Goal: Navigation & Orientation: Find specific page/section

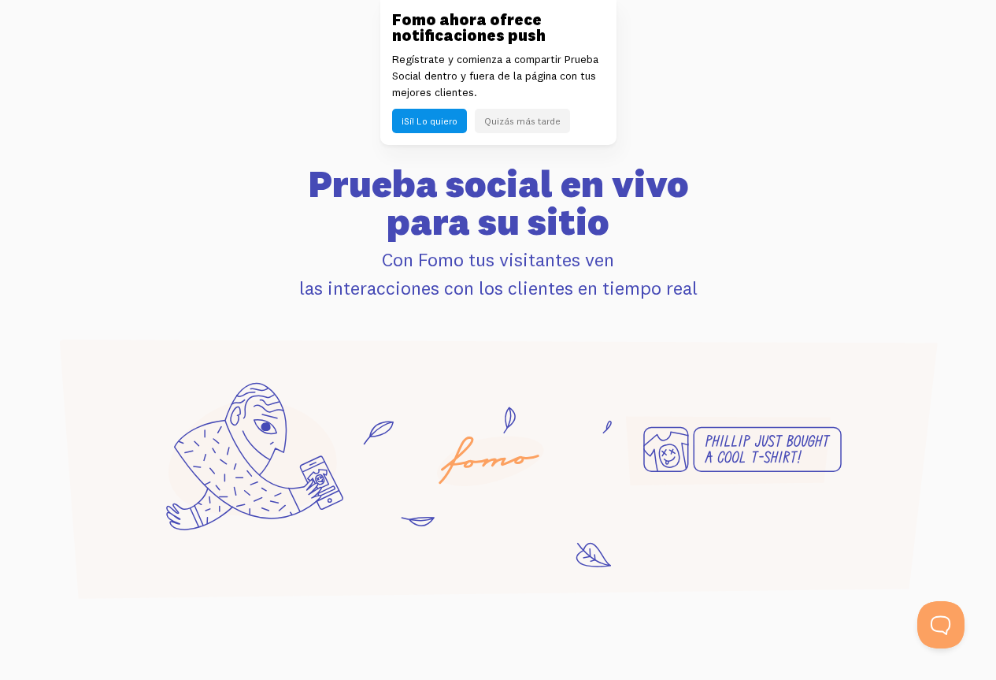
scroll to position [934, 0]
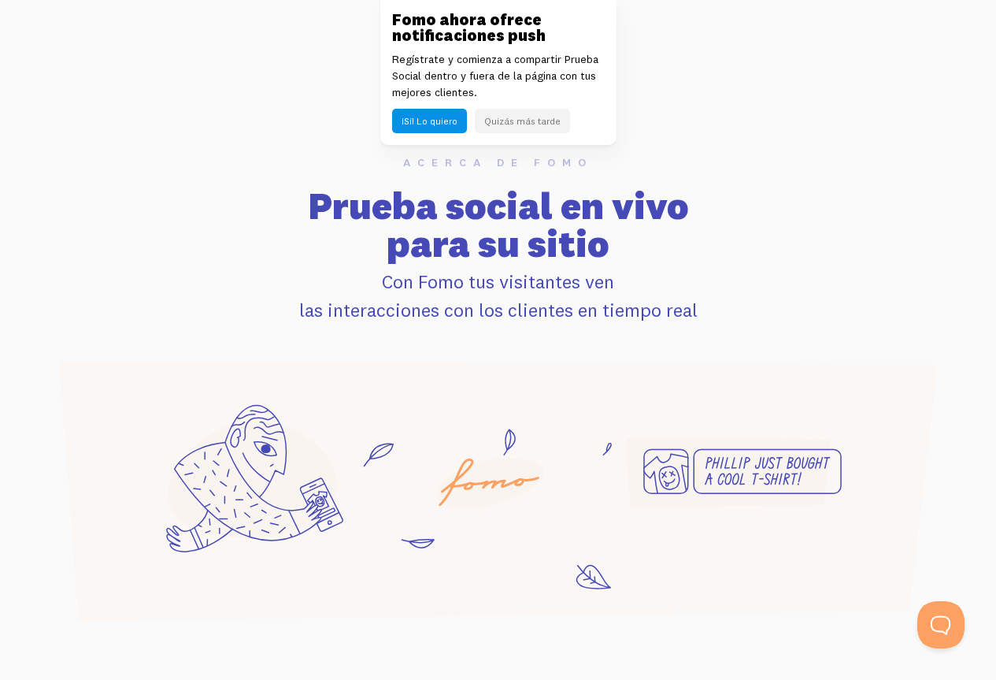
click at [520, 125] on font "Quizás más tarde" at bounding box center [522, 121] width 76 height 12
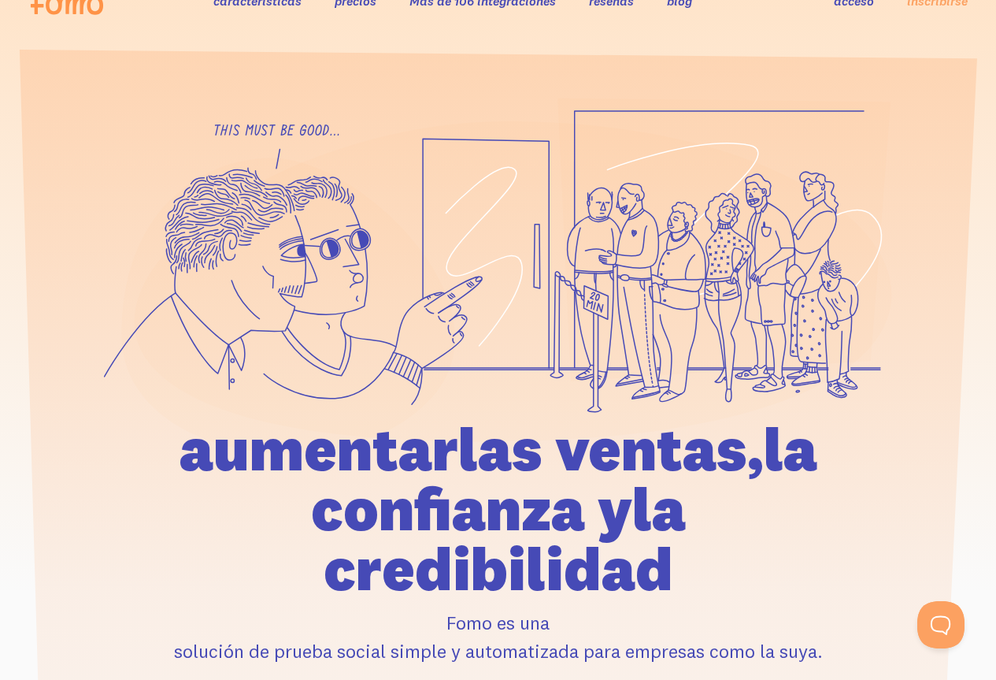
scroll to position [0, 0]
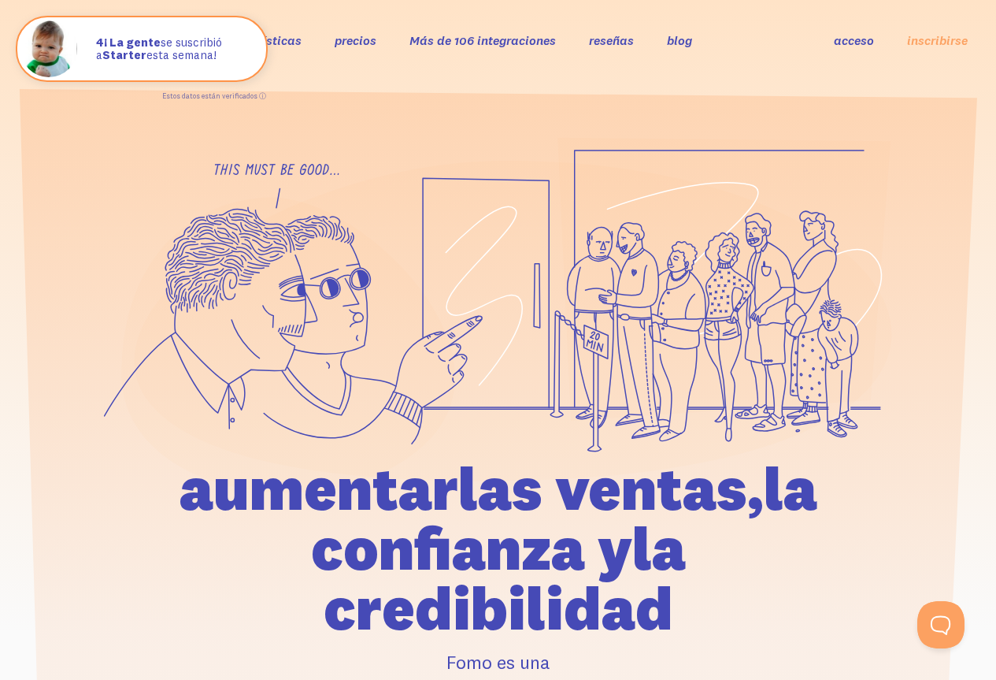
click at [850, 47] on font "acceso" at bounding box center [854, 40] width 40 height 16
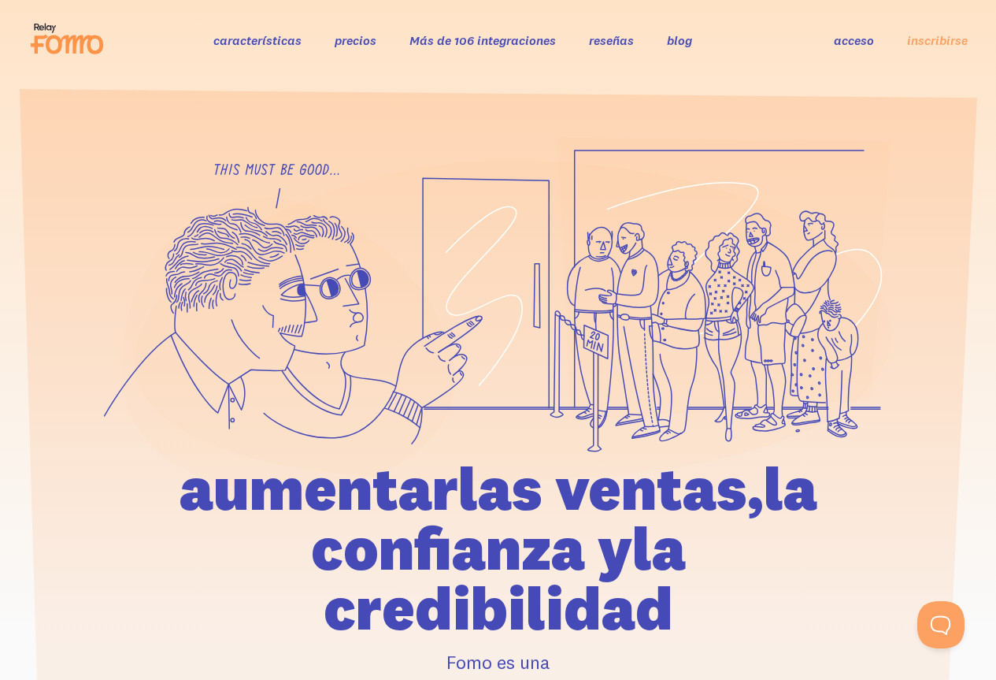
click at [602, 44] on font "reseñas" at bounding box center [611, 40] width 45 height 16
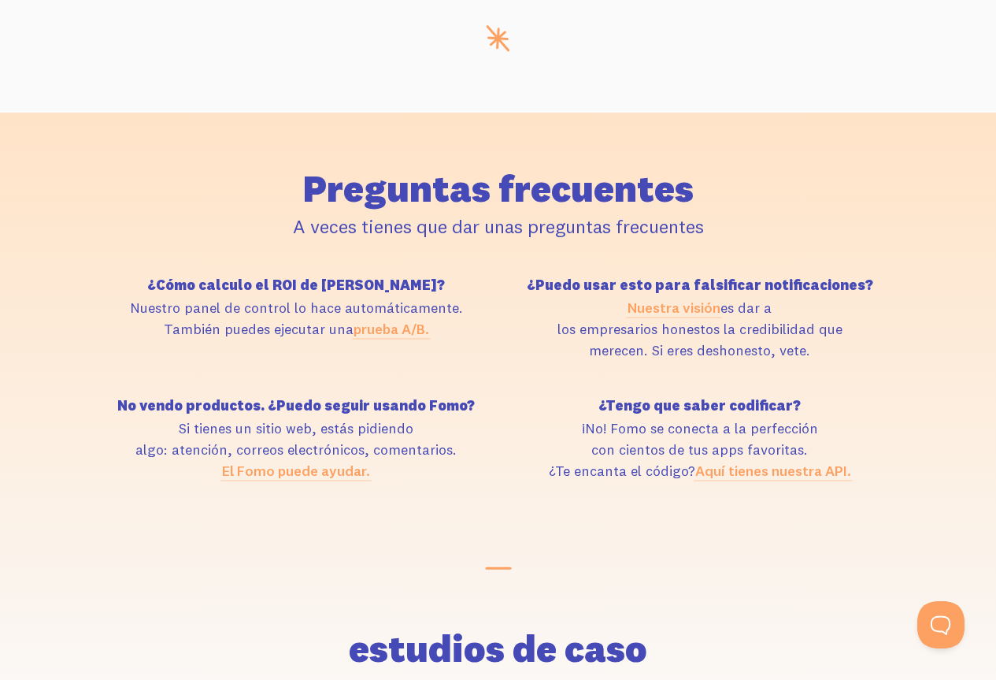
scroll to position [6772, 0]
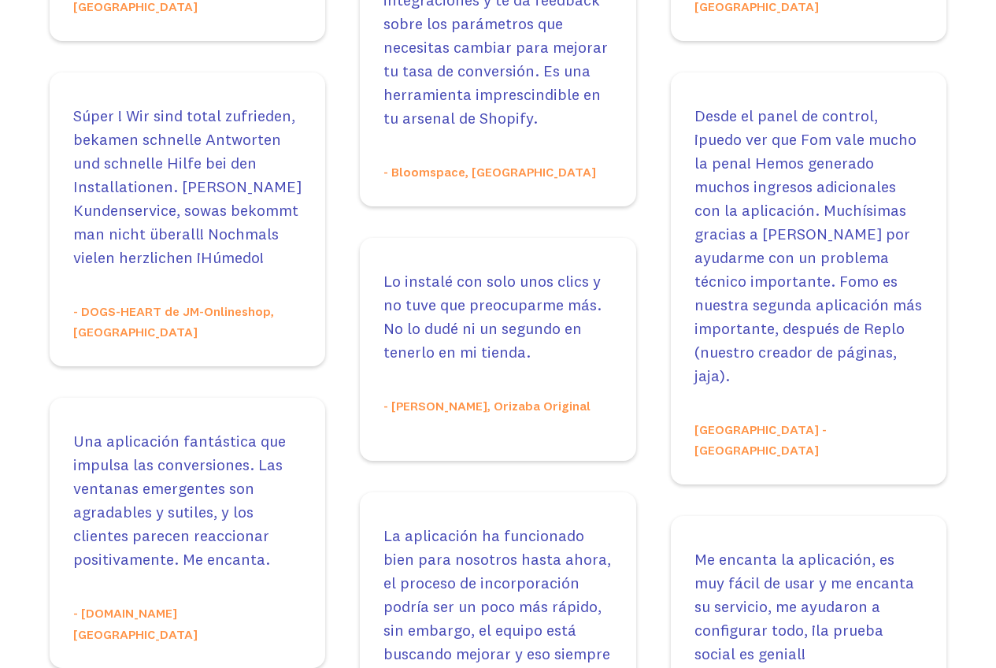
scroll to position [5734, 0]
